Goal: Use online tool/utility: Utilize a website feature to perform a specific function

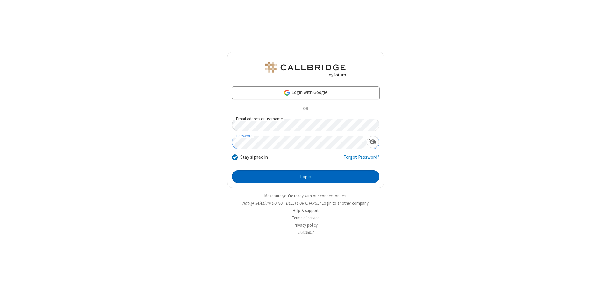
click at [306, 176] on button "Login" at bounding box center [305, 176] width 147 height 13
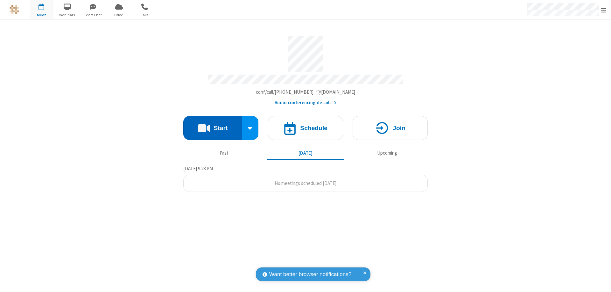
click at [213, 125] on button "Start" at bounding box center [212, 128] width 59 height 24
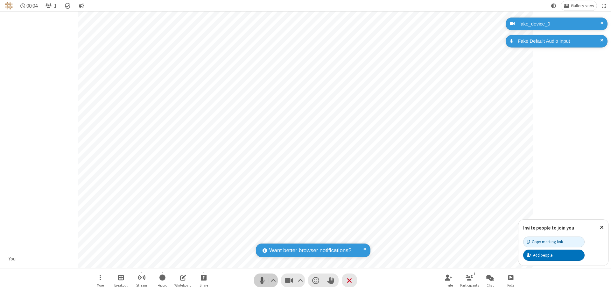
click at [262, 280] on span "Mute (⌘+Shift+A)" at bounding box center [262, 279] width 10 height 9
click at [262, 280] on span "Unmute (⌘+Shift+A)" at bounding box center [262, 279] width 10 height 9
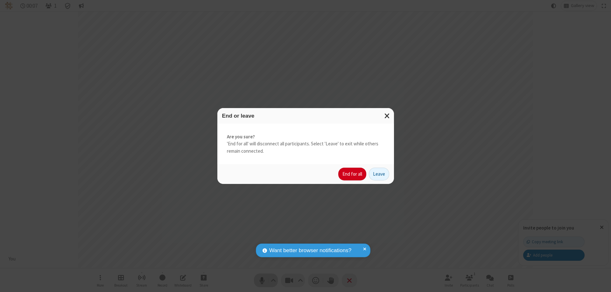
click at [353, 174] on button "End for all" at bounding box center [352, 173] width 28 height 13
